Goal: Task Accomplishment & Management: Manage account settings

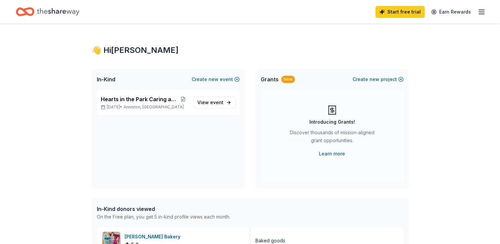
click at [215, 80] on span "new" at bounding box center [214, 79] width 10 height 8
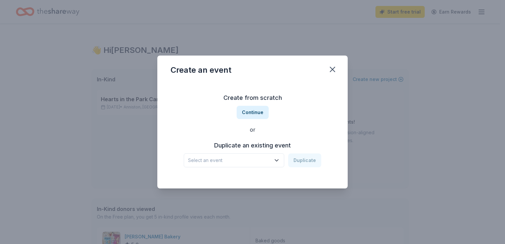
click at [310, 161] on div "Select an event Duplicate" at bounding box center [253, 160] width 138 height 14
click at [281, 146] on h3 "Duplicate an existing event" at bounding box center [253, 145] width 138 height 11
click at [255, 110] on button "Continue" at bounding box center [253, 112] width 32 height 13
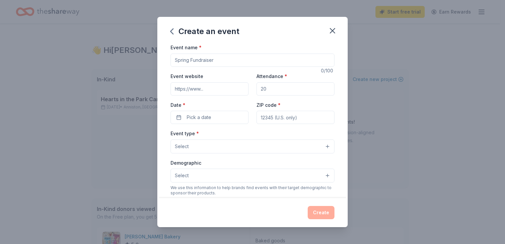
click at [333, 30] on icon "button" at bounding box center [332, 30] width 5 height 5
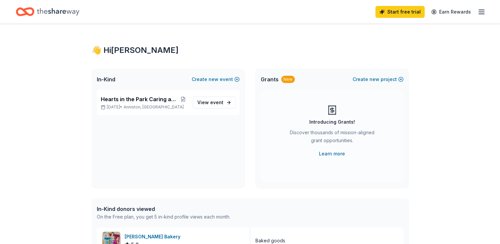
click at [227, 101] on link "View event" at bounding box center [214, 103] width 43 height 12
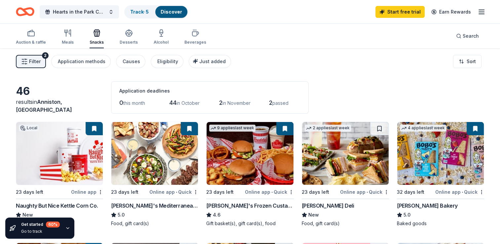
click at [459, 35] on div "Search" at bounding box center [467, 36] width 23 height 8
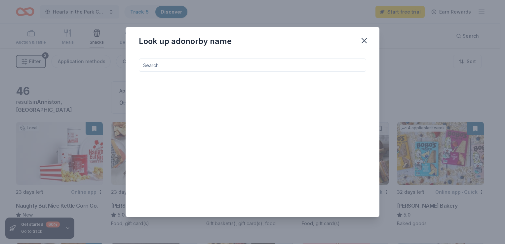
click at [361, 39] on icon "button" at bounding box center [364, 40] width 9 height 9
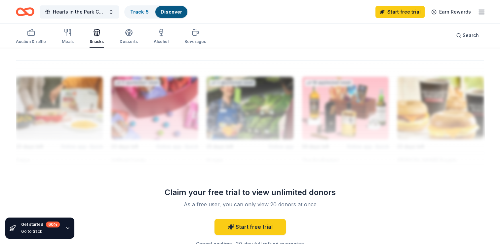
scroll to position [564, 0]
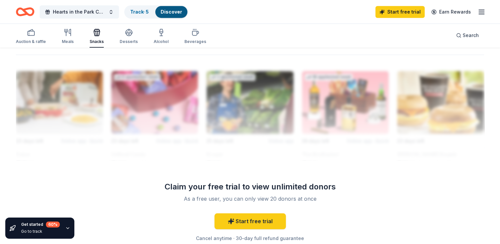
click at [67, 228] on icon "button" at bounding box center [67, 228] width 5 height 5
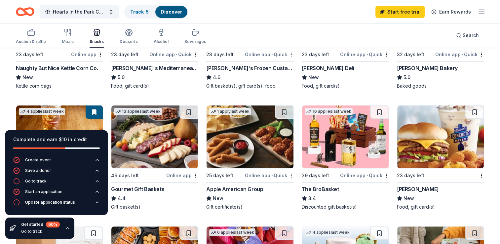
scroll to position [0, 0]
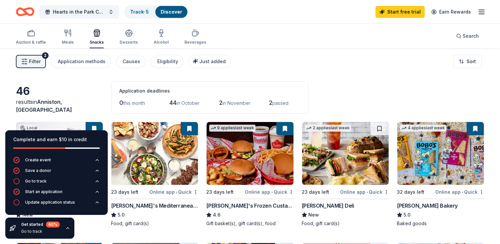
click at [340, 71] on div "Filter 2 Application methods Causes Eligibility Just added Sort" at bounding box center [250, 61] width 500 height 26
click at [271, 26] on div "Auction & raffle Meals Snacks Desserts Alcohol Beverages Search" at bounding box center [250, 36] width 469 height 24
click at [302, 60] on div "Filter 2 Application methods Causes Eligibility Just added Sort" at bounding box center [250, 61] width 500 height 26
click at [87, 63] on div "Application methods" at bounding box center [82, 62] width 48 height 8
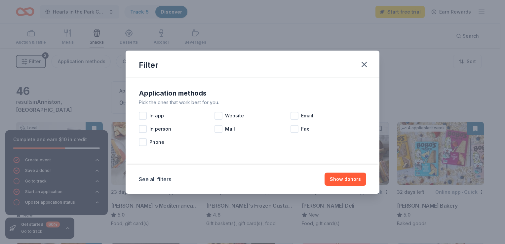
click at [366, 64] on icon "button" at bounding box center [364, 64] width 9 height 9
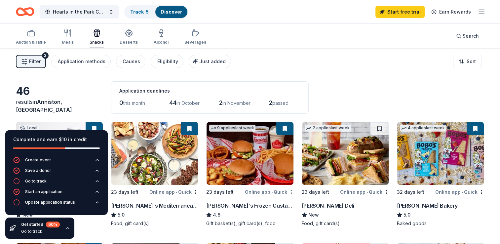
click at [485, 11] on icon "button" at bounding box center [482, 12] width 8 height 8
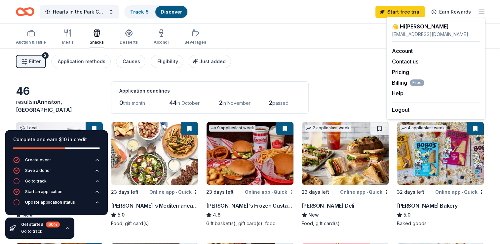
click at [402, 108] on button "Logout" at bounding box center [401, 110] width 18 height 8
